Goal: Information Seeking & Learning: Learn about a topic

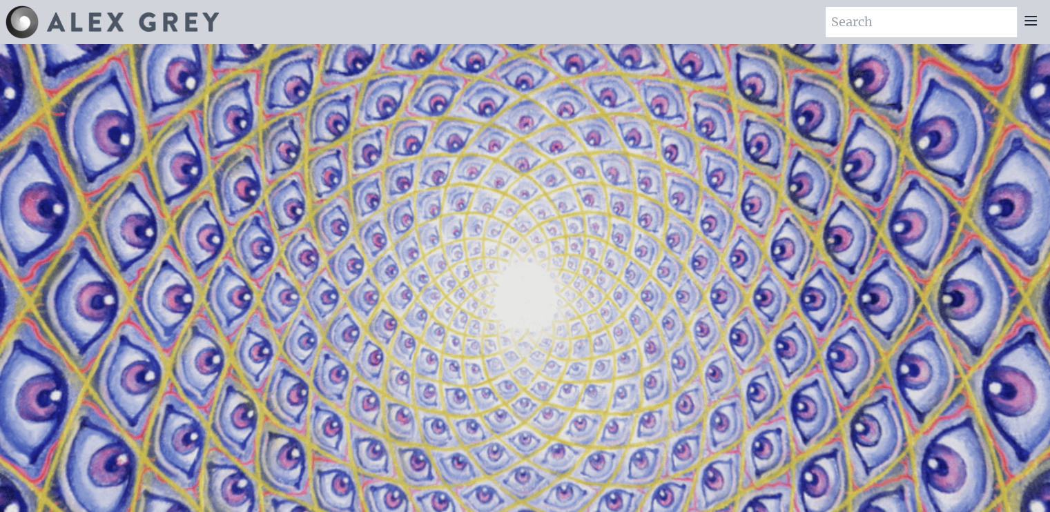
click at [1028, 26] on icon at bounding box center [1030, 20] width 17 height 17
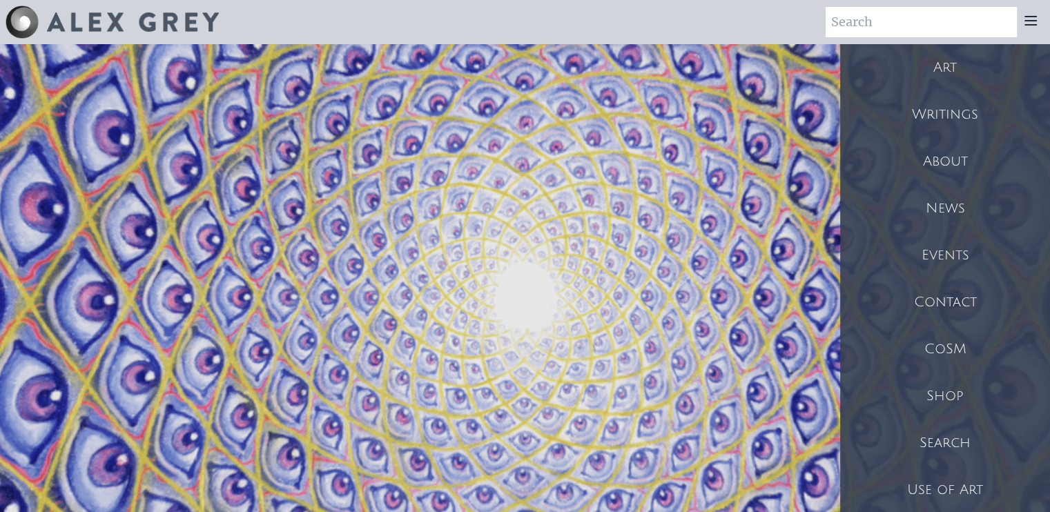
click at [955, 66] on div "Art" at bounding box center [945, 67] width 210 height 47
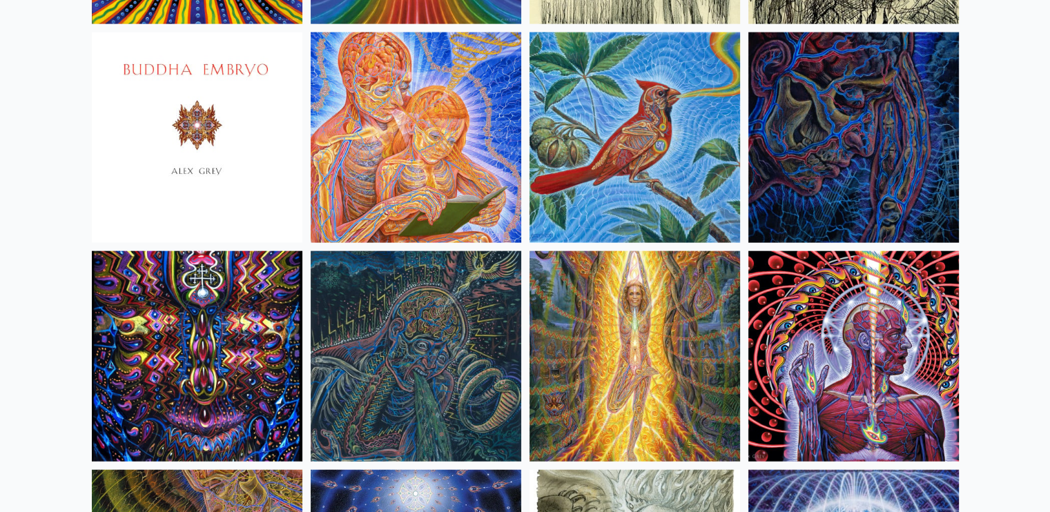
scroll to position [8488, 0]
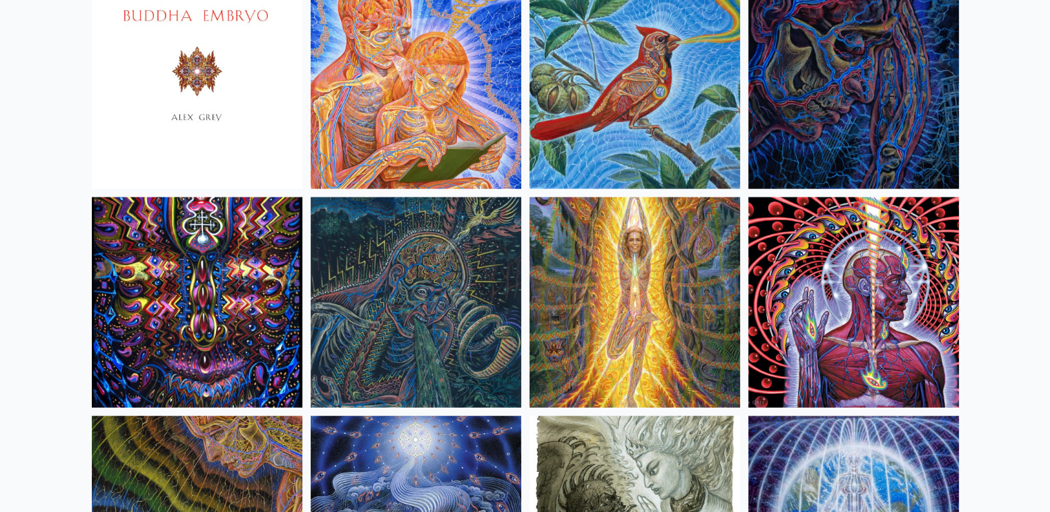
click at [186, 66] on img at bounding box center [197, 84] width 210 height 210
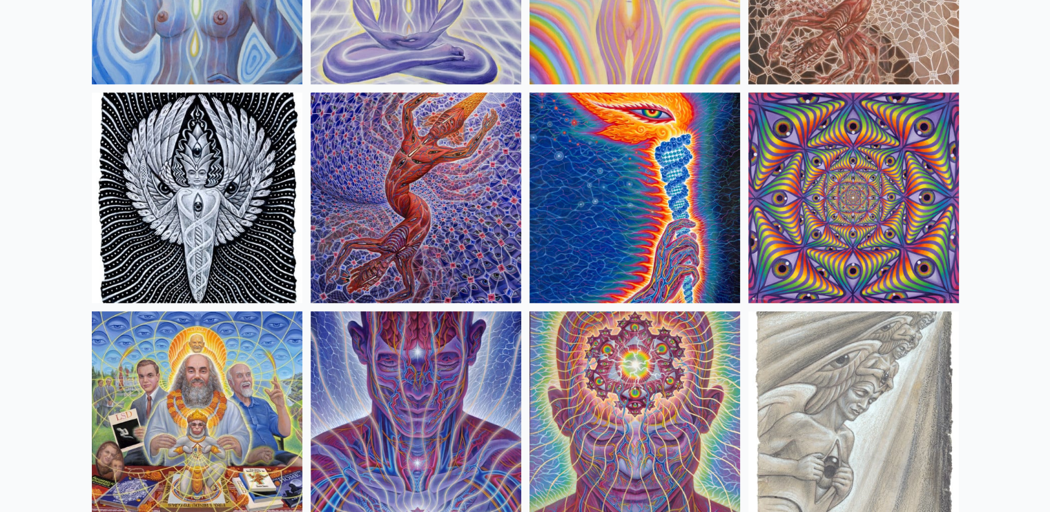
scroll to position [1372, 0]
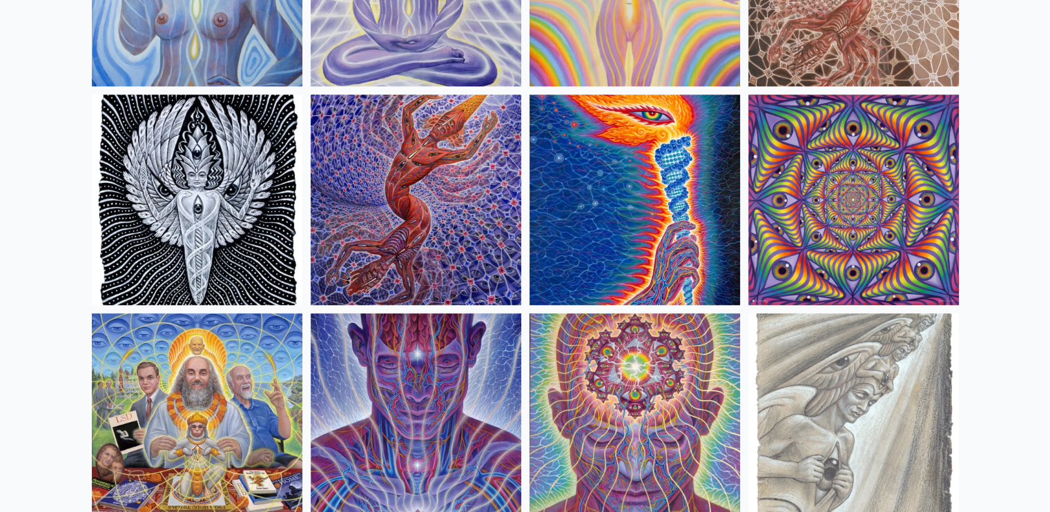
click at [197, 186] on img at bounding box center [197, 200] width 210 height 210
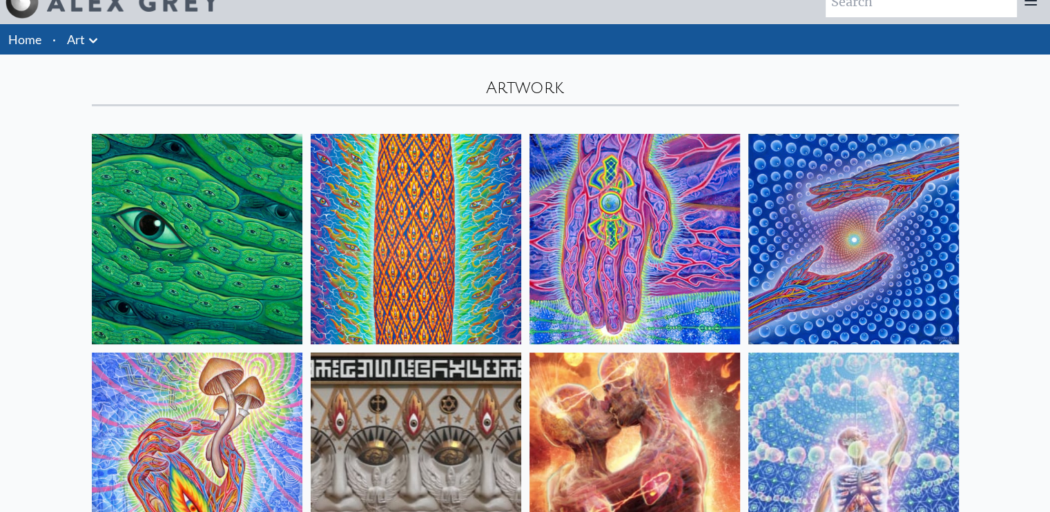
scroll to position [0, 0]
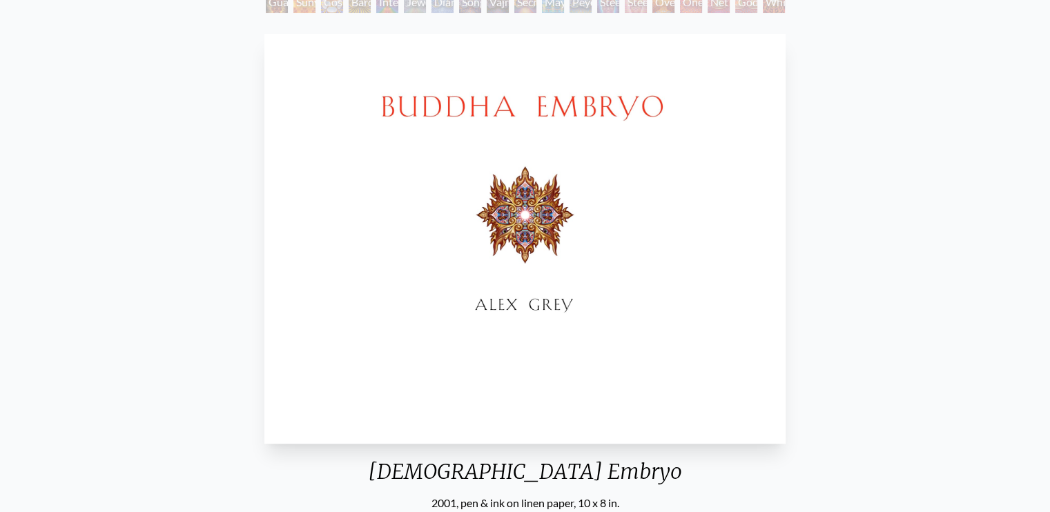
scroll to position [207, 0]
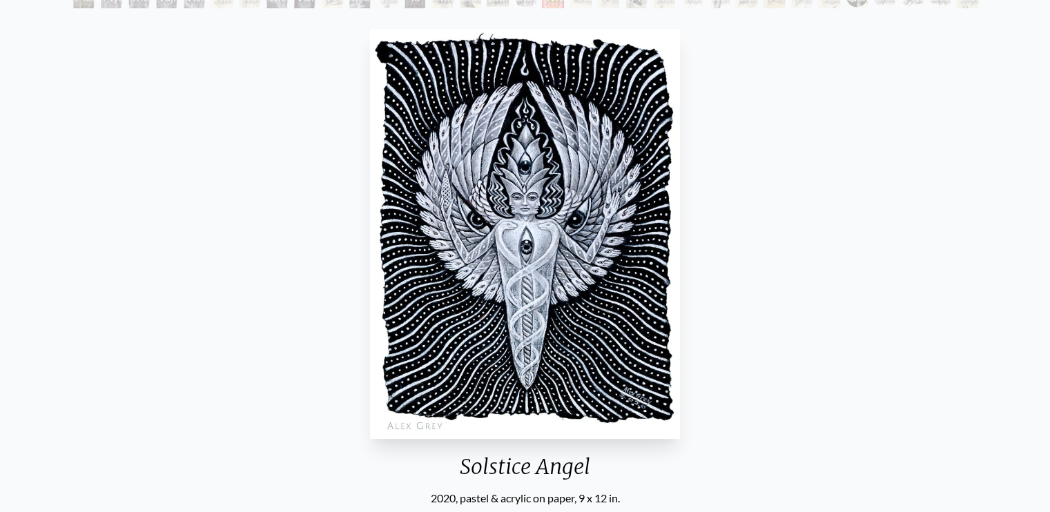
scroll to position [138, 0]
